Goal: Browse casually: Explore the website without a specific task or goal

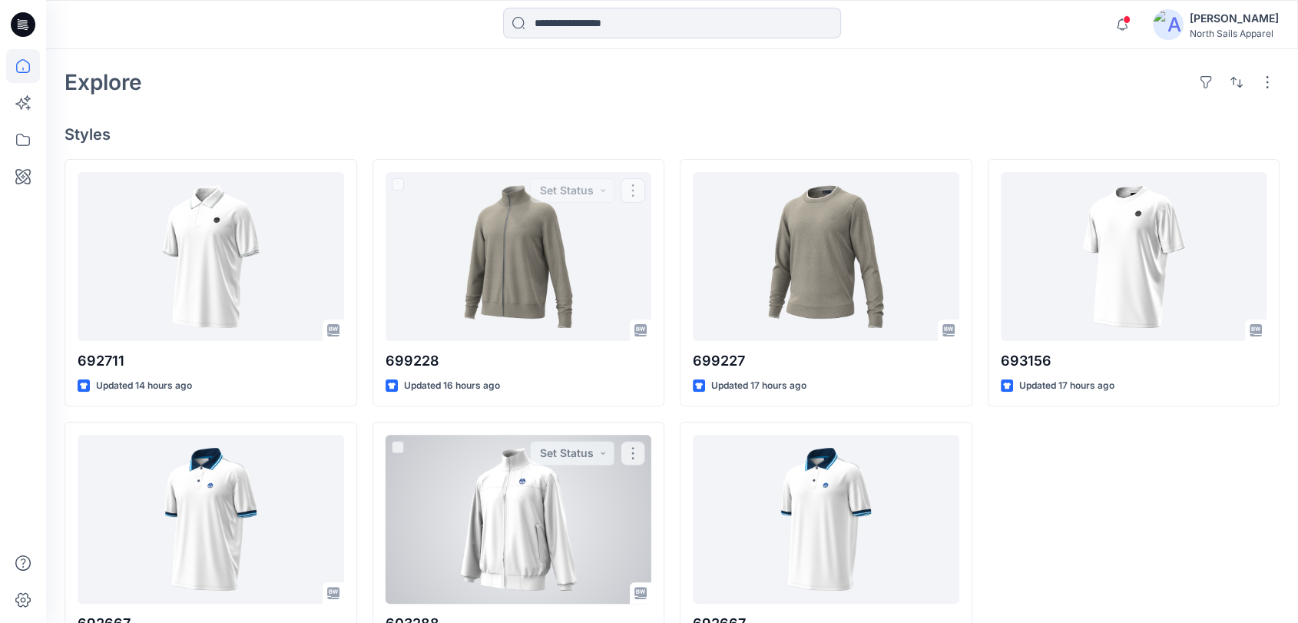
scroll to position [398, 0]
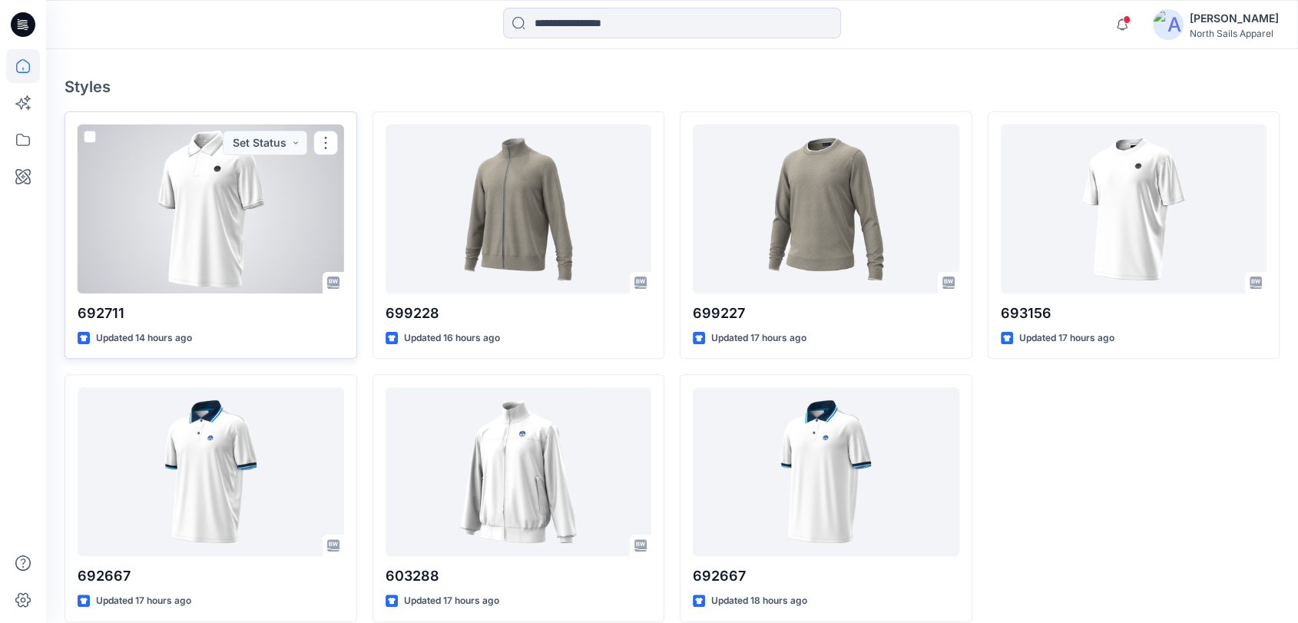
click at [263, 241] on div at bounding box center [211, 208] width 267 height 169
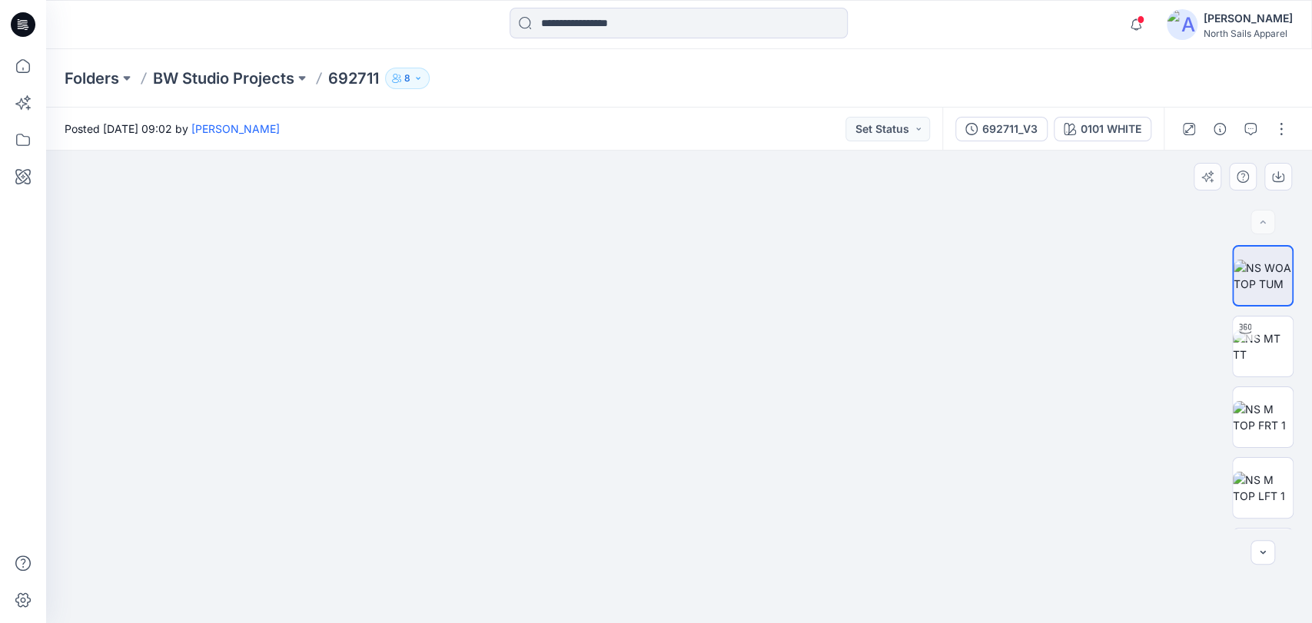
drag, startPoint x: 713, startPoint y: 252, endPoint x: 711, endPoint y: 310, distance: 58.4
click at [711, 310] on img at bounding box center [678, 372] width 358 height 501
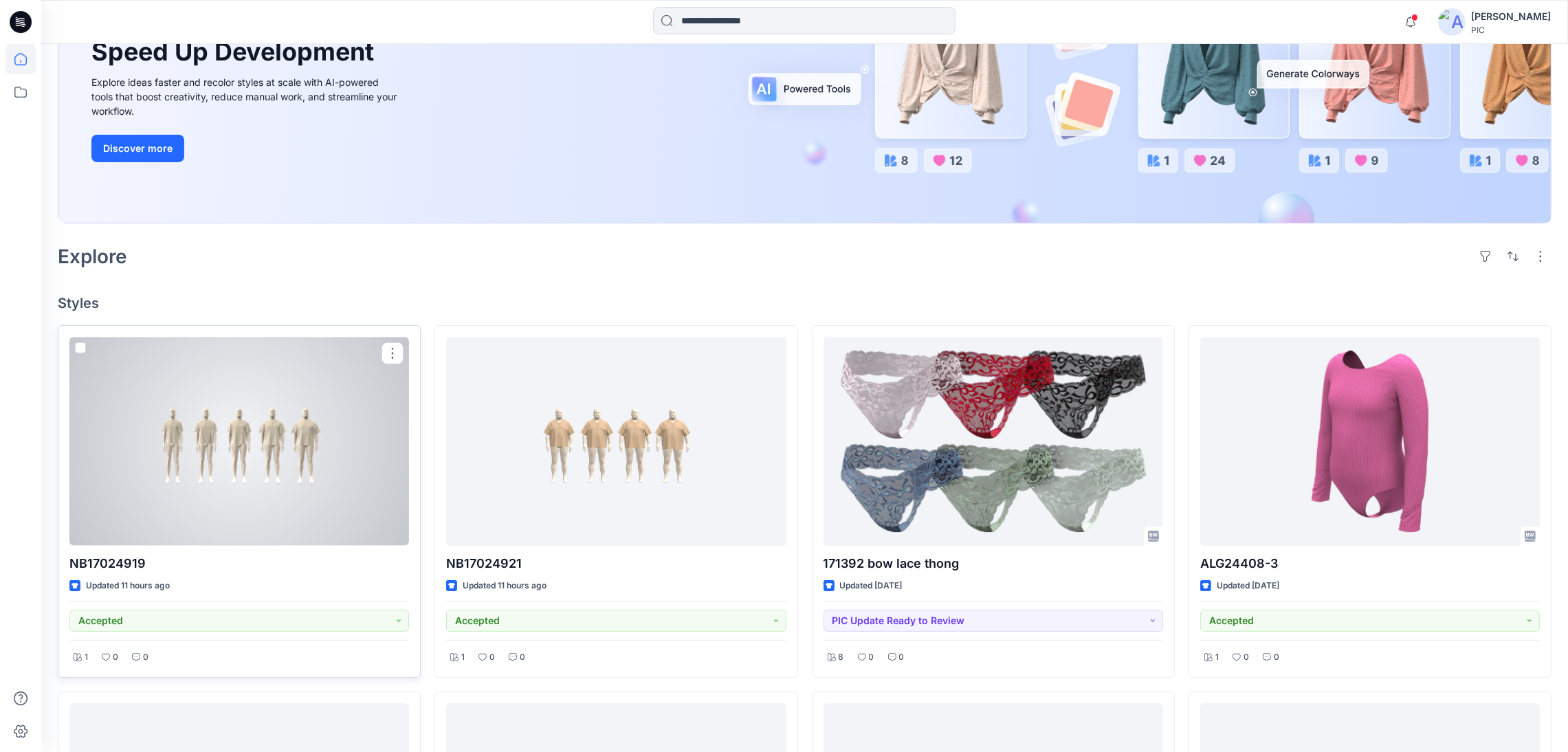
scroll to position [206, 0]
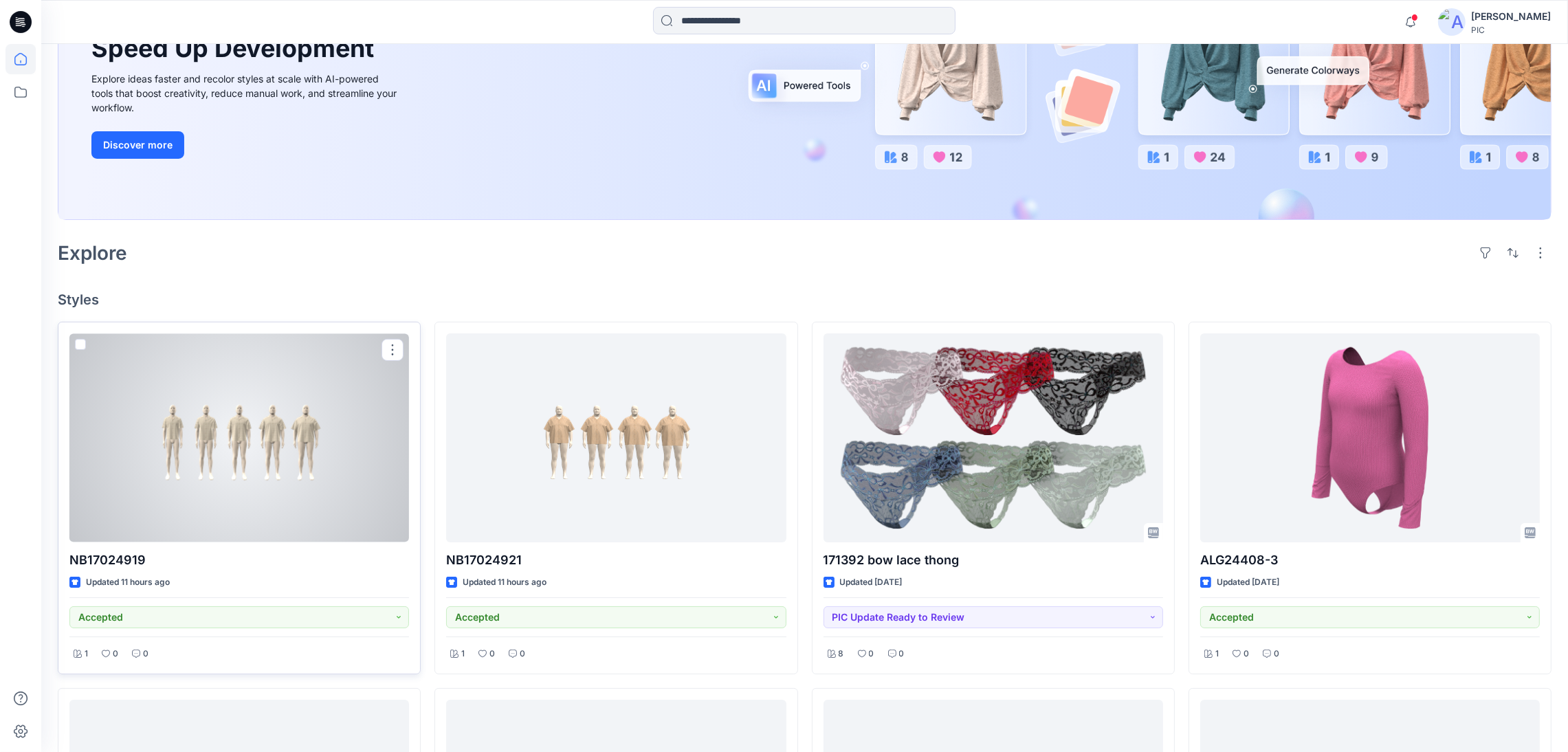
click at [261, 440] on div at bounding box center [240, 437] width 340 height 208
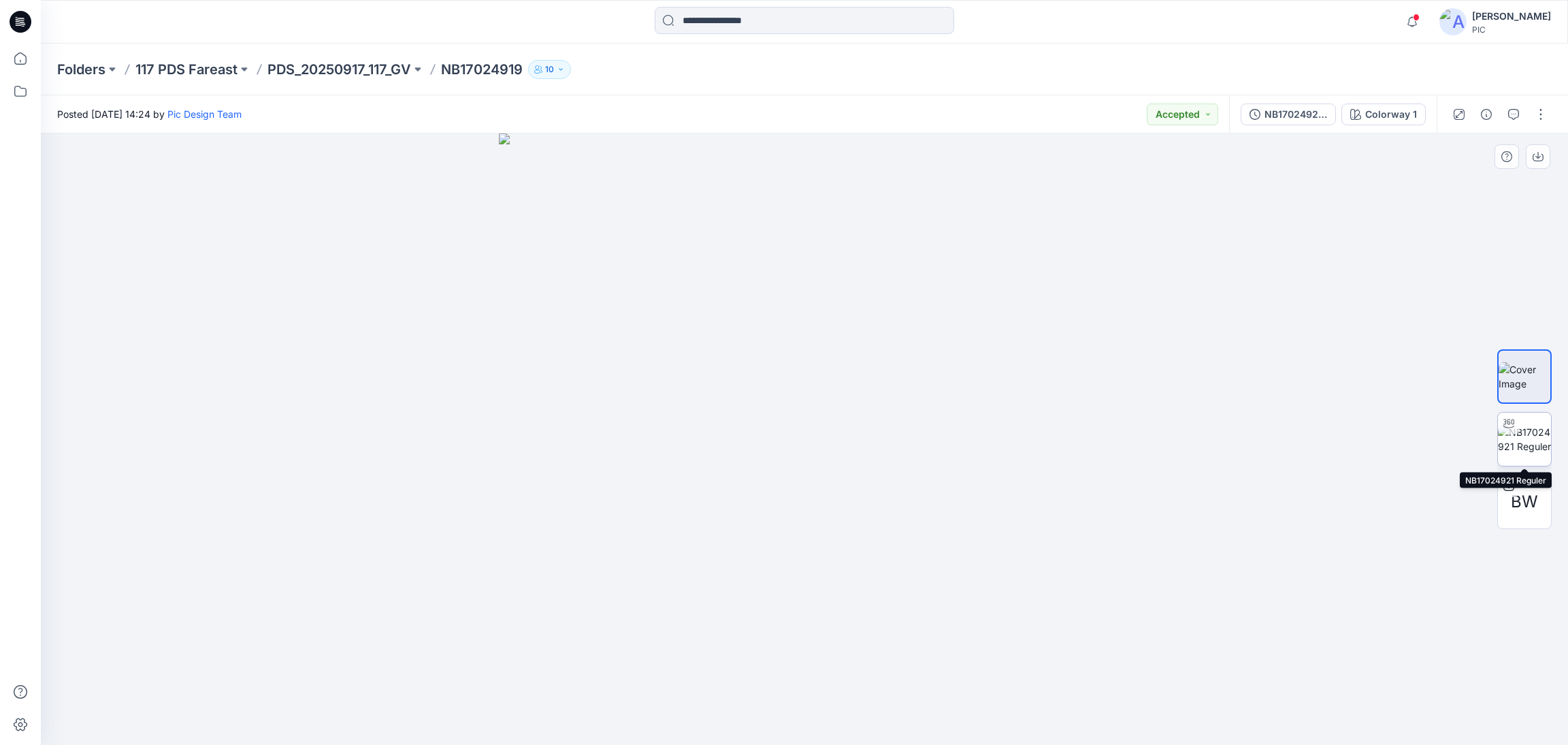
click at [1531, 433] on img at bounding box center [1525, 438] width 53 height 28
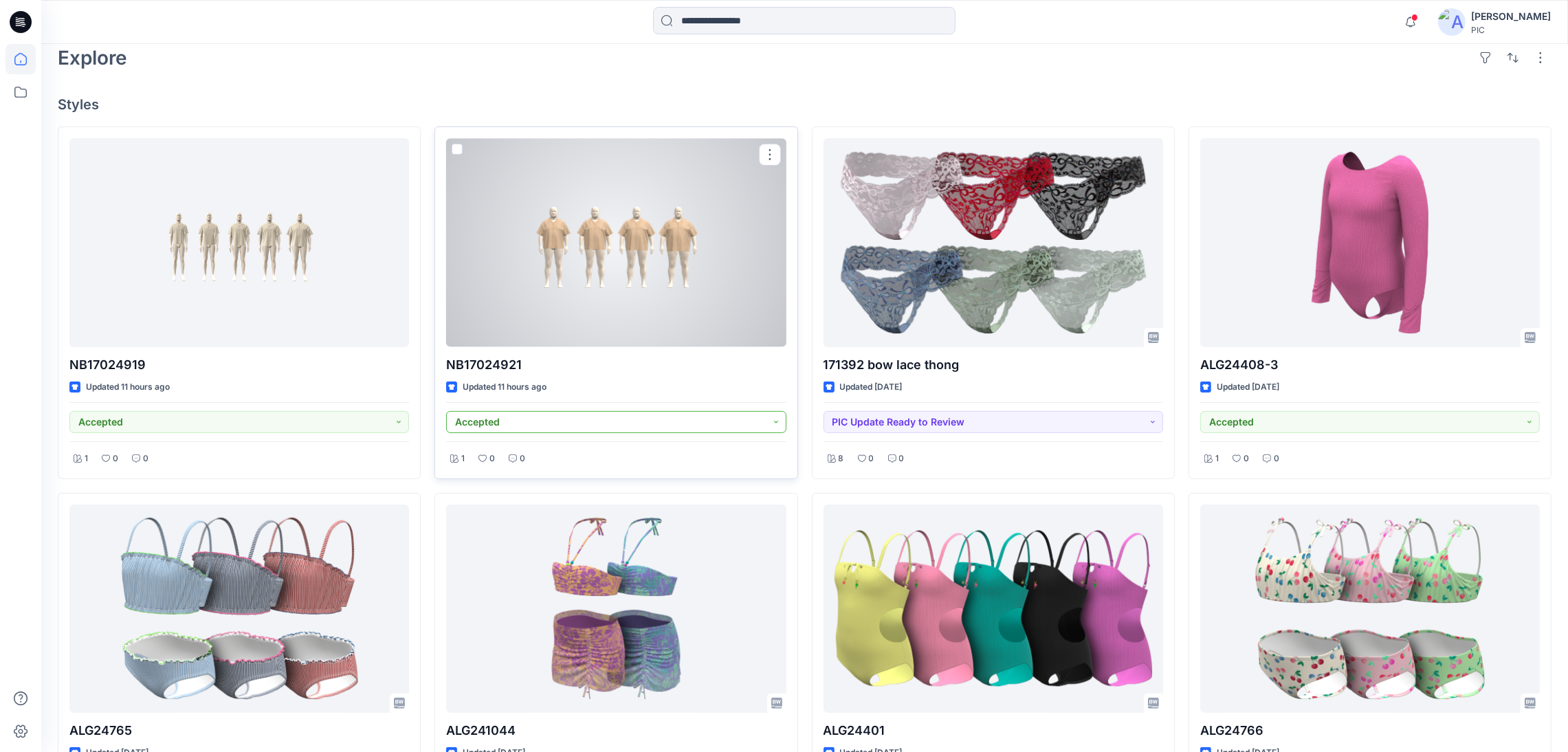
scroll to position [412, 0]
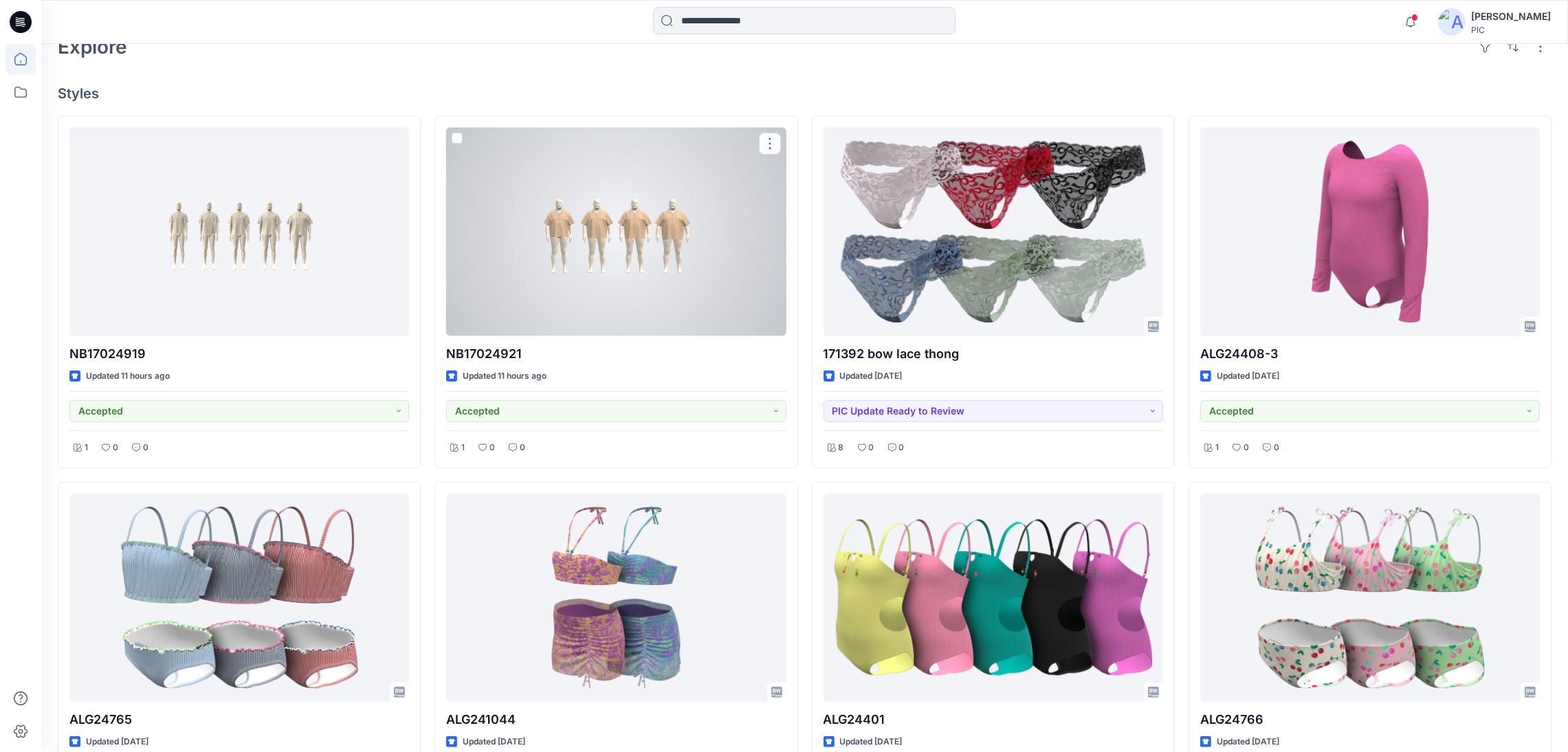
click at [596, 245] on div at bounding box center [616, 231] width 340 height 208
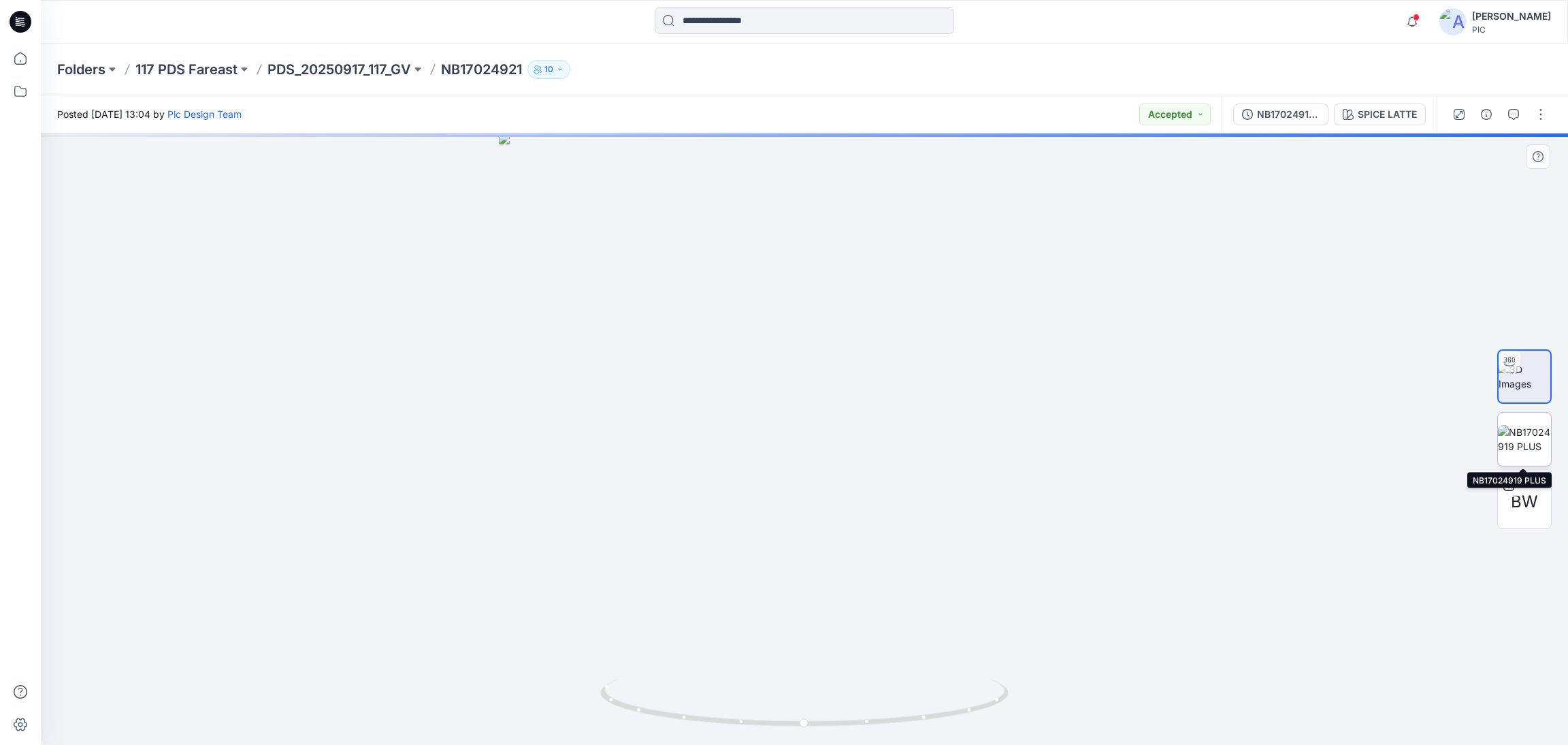
click at [1517, 436] on img at bounding box center [1525, 438] width 53 height 28
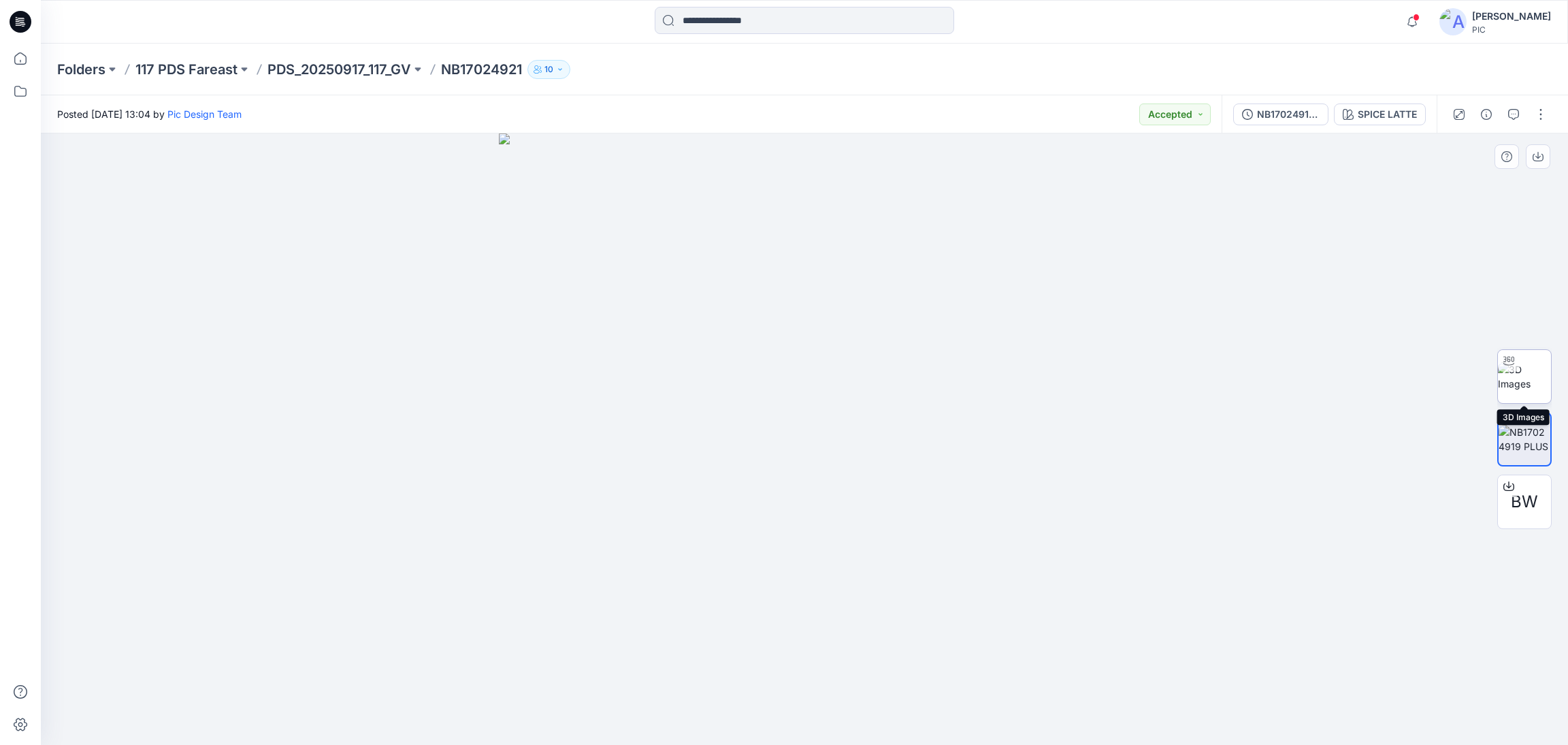
click at [1529, 380] on img at bounding box center [1525, 376] width 53 height 28
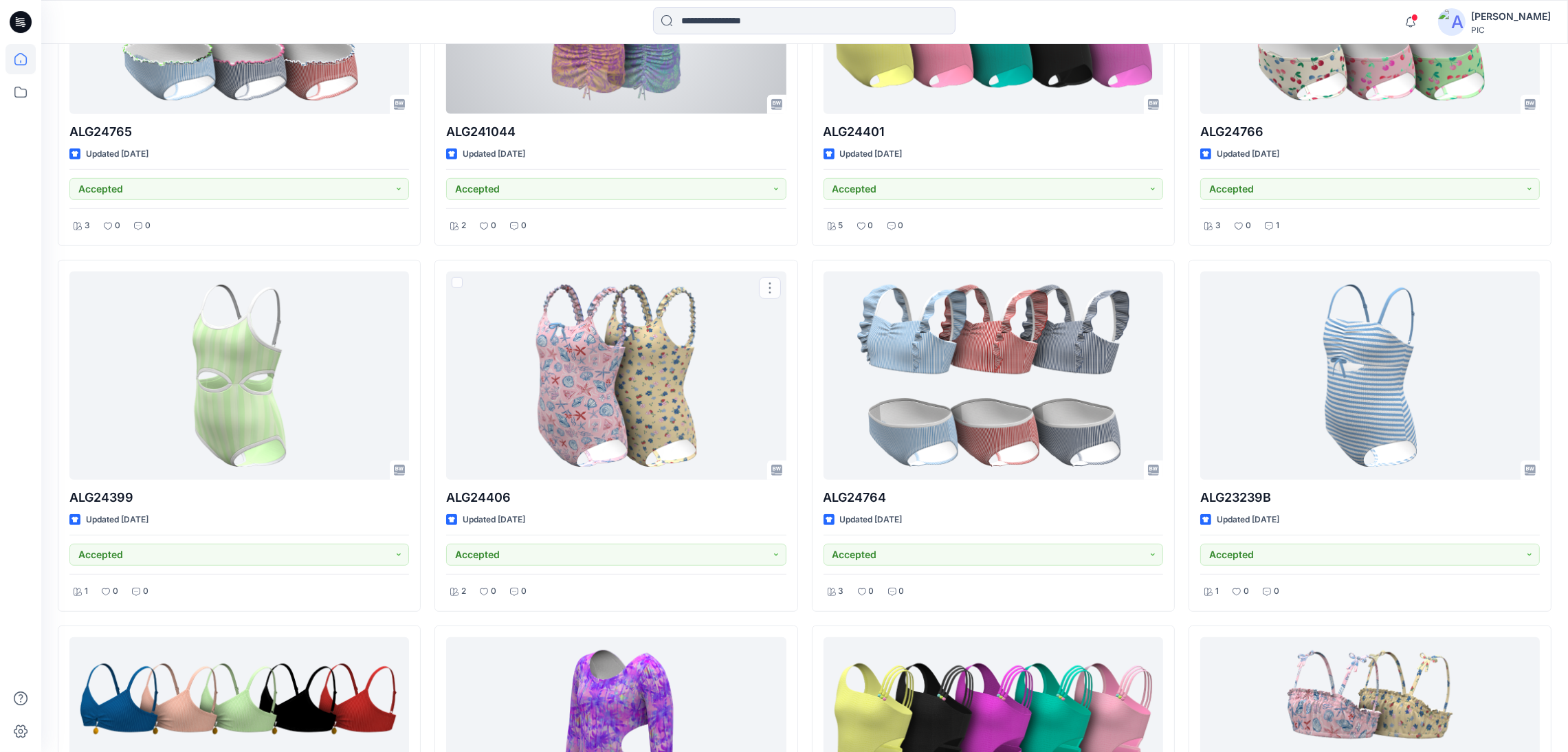
scroll to position [788, 0]
